Goal: Task Accomplishment & Management: Manage account settings

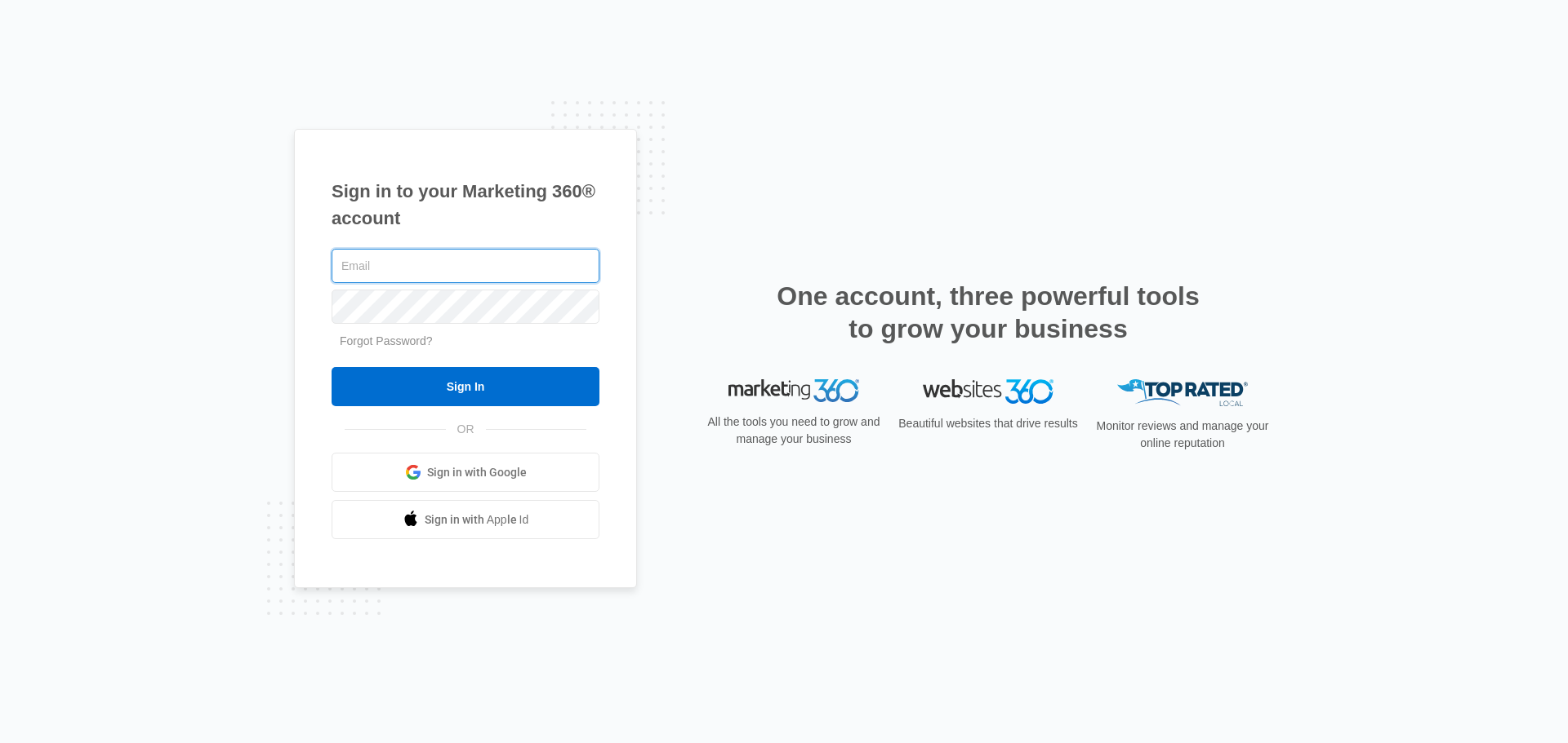
type input "[EMAIL_ADDRESS][DOMAIN_NAME]"
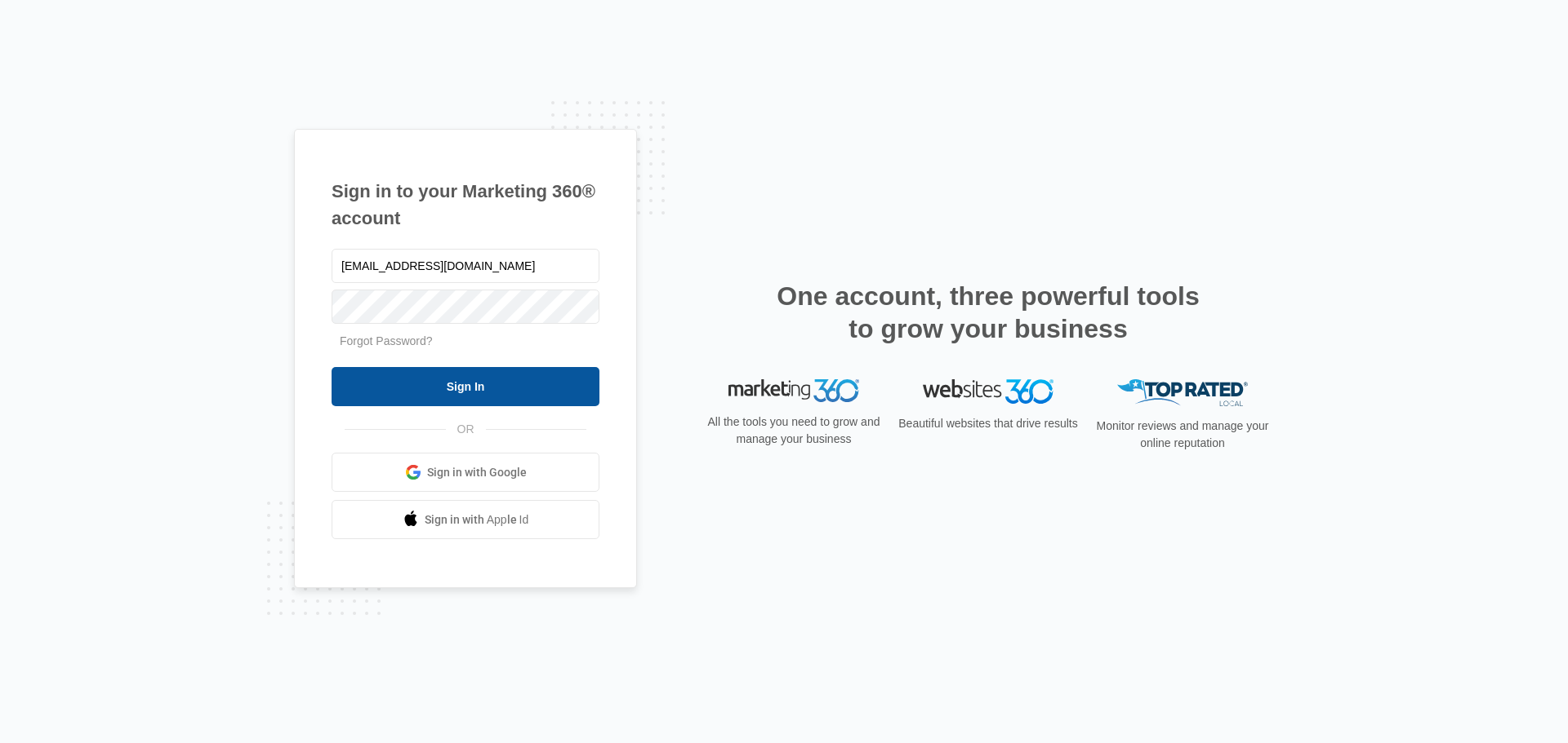
click at [439, 387] on input "Sign In" at bounding box center [466, 386] width 268 height 39
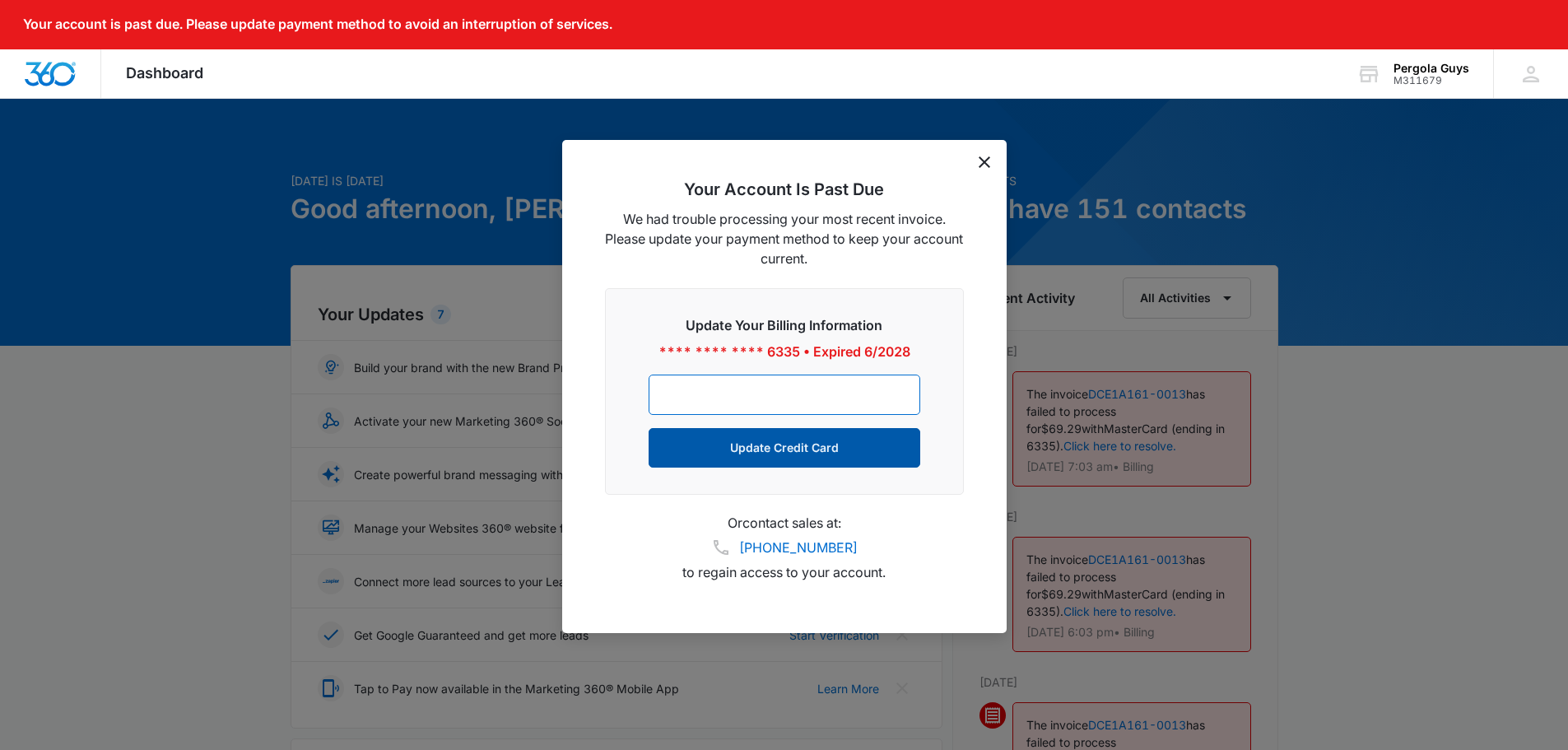
click at [771, 435] on button "Update Credit Card" at bounding box center [784, 448] width 271 height 39
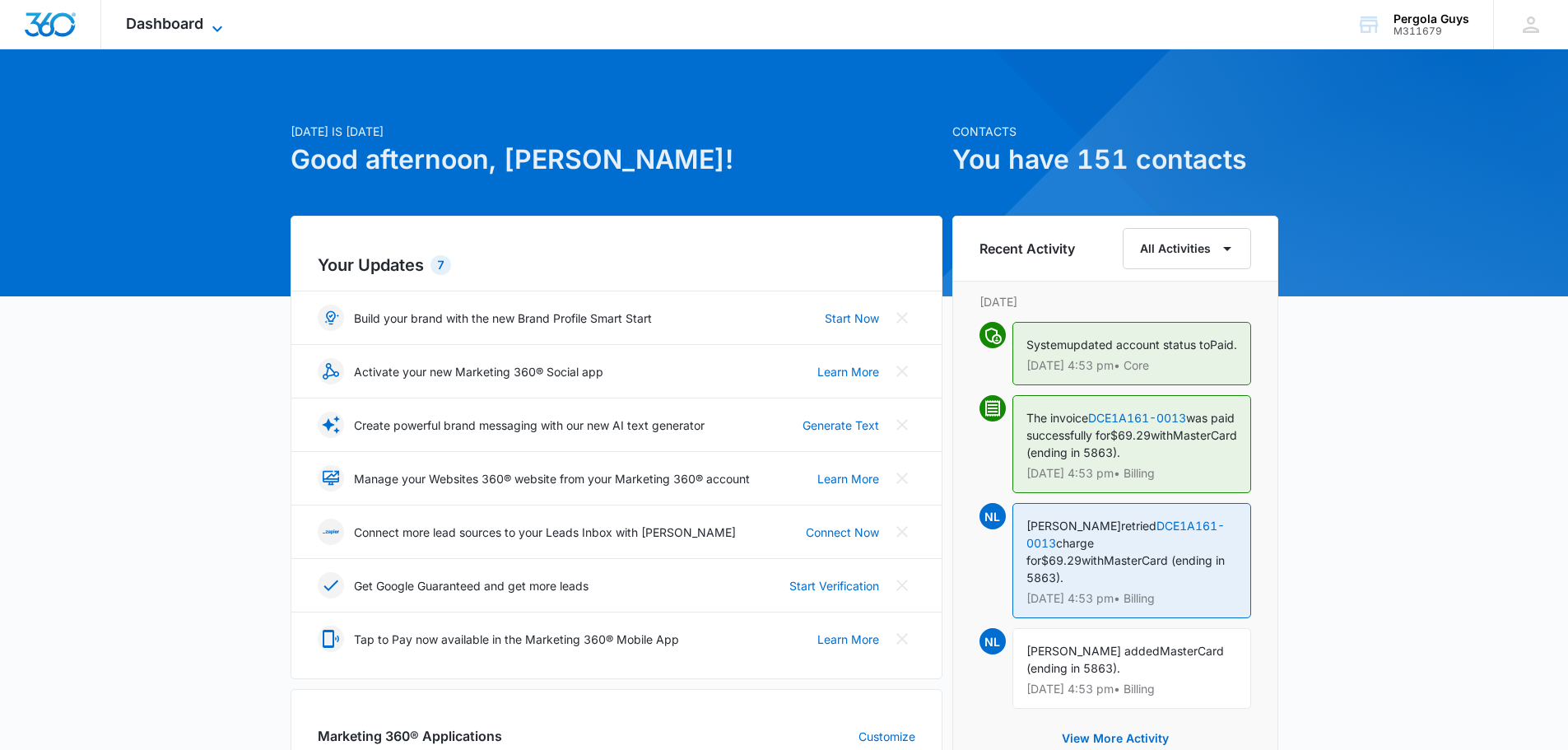
click at [221, 24] on icon at bounding box center [217, 28] width 20 height 20
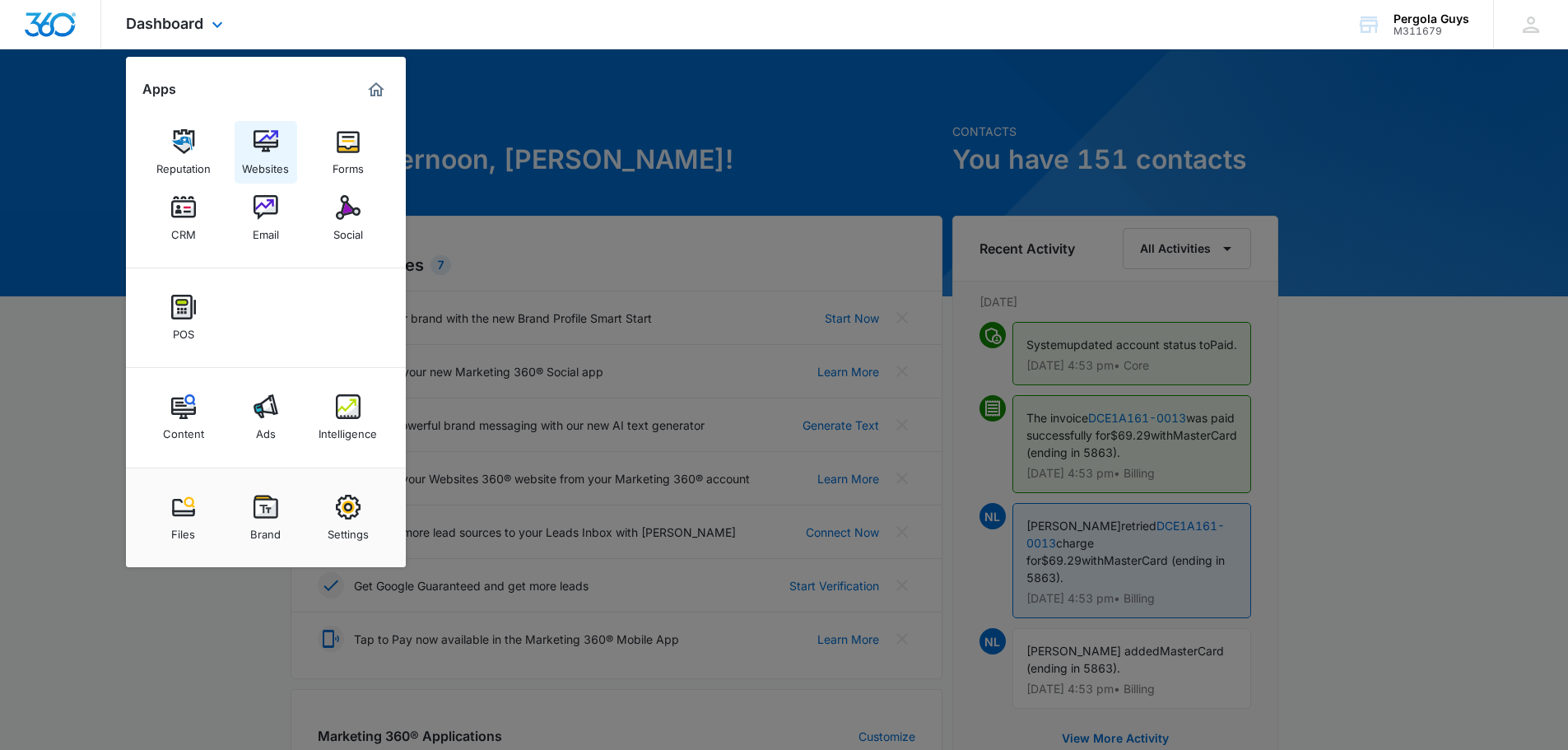
click at [275, 129] on link "Websites" at bounding box center [266, 152] width 62 height 62
